Goal: Information Seeking & Learning: Learn about a topic

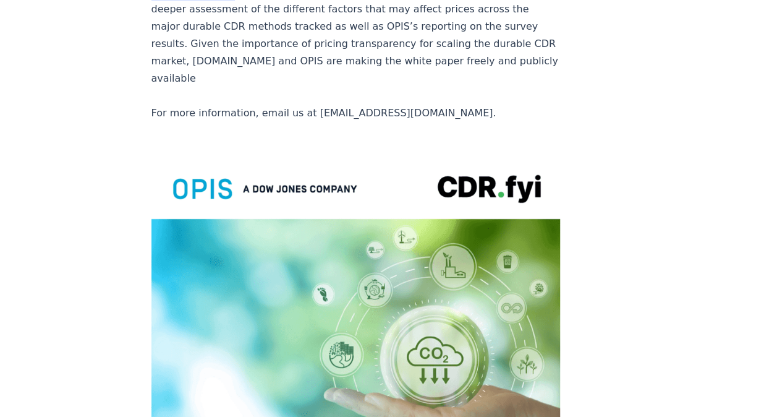
scroll to position [2365, 0]
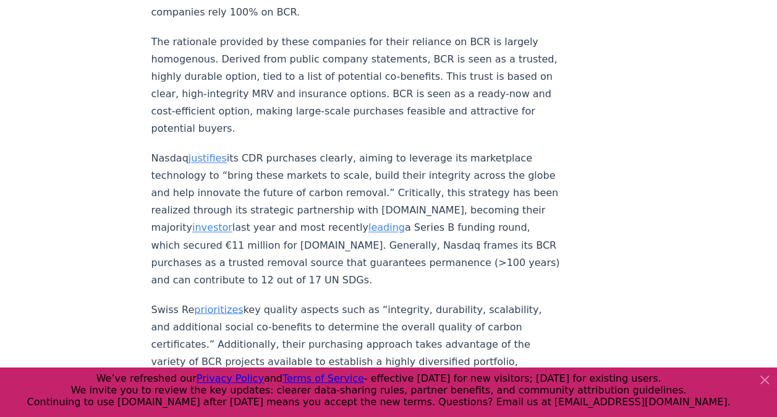
scroll to position [5628, 0]
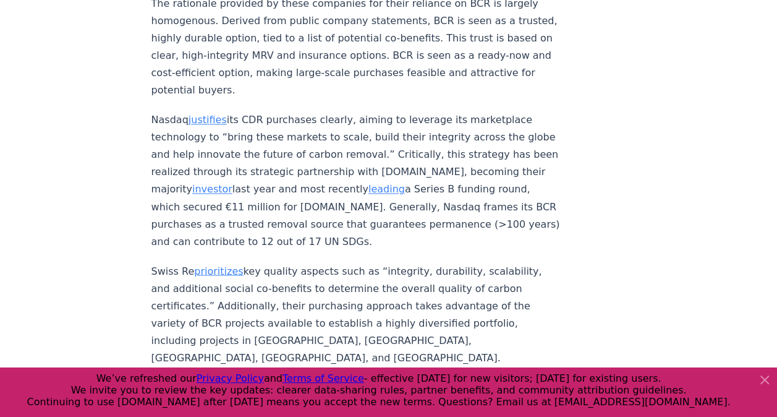
click at [767, 380] on icon at bounding box center [764, 379] width 15 height 15
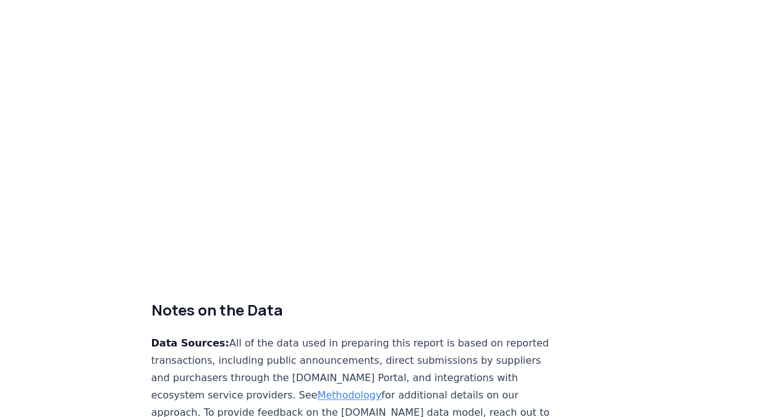
scroll to position [7516, 0]
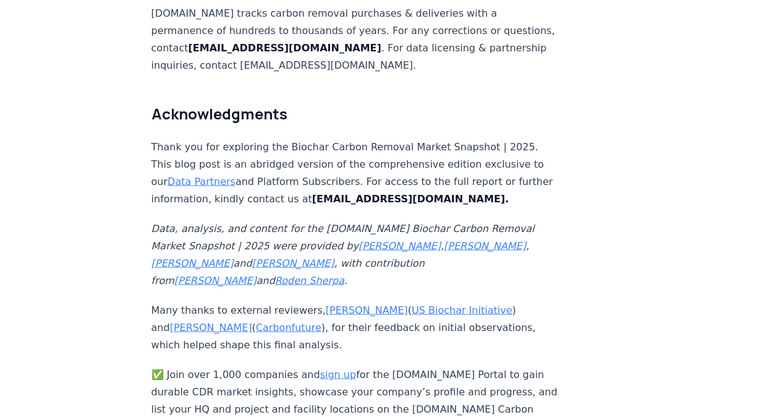
scroll to position [8134, 0]
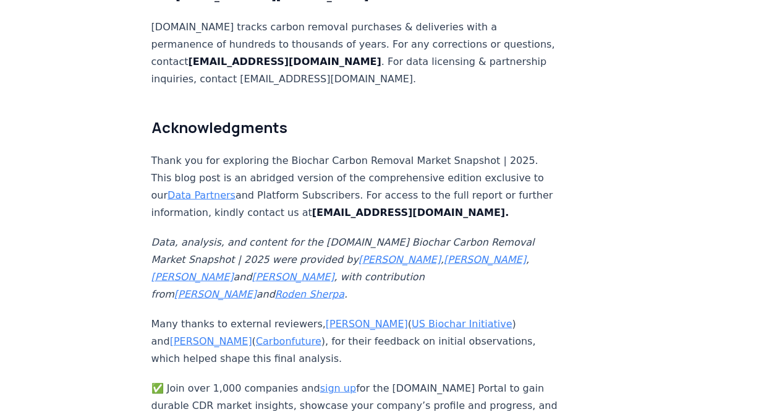
click at [198, 189] on link "Data Partners" at bounding box center [202, 195] width 68 height 12
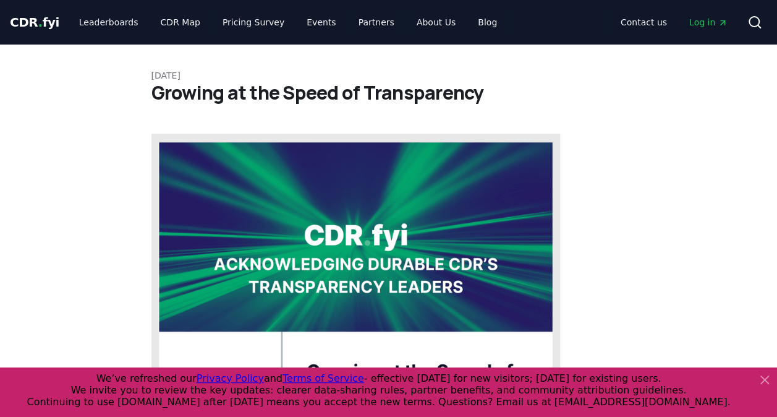
click at [701, 19] on span "Log in" at bounding box center [708, 22] width 38 height 12
